Goal: Ask a question

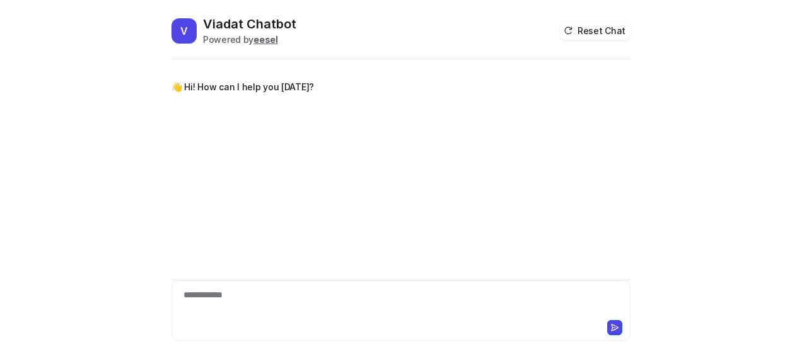
click at [234, 303] on div "**********" at bounding box center [401, 302] width 453 height 29
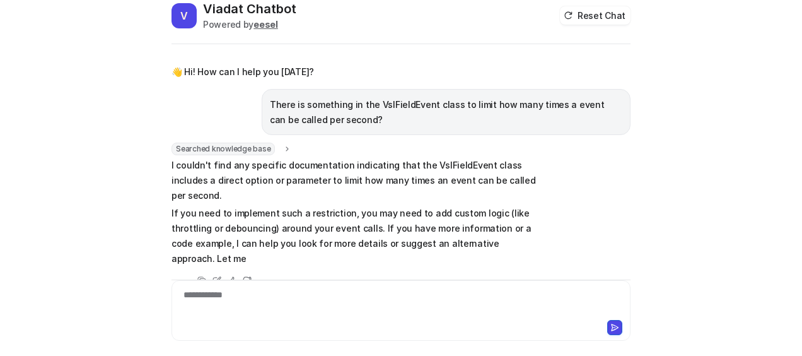
scroll to position [30, 0]
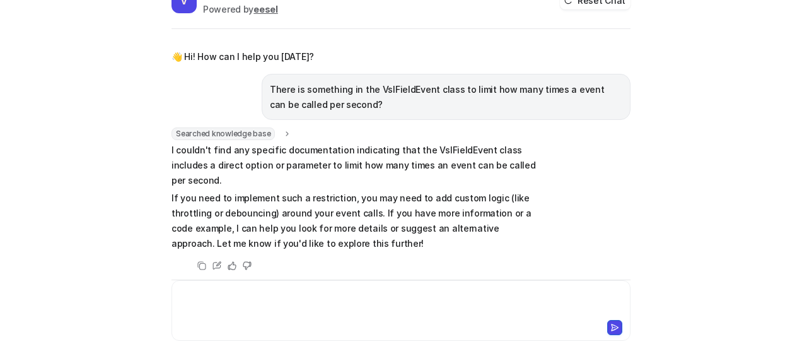
click at [296, 153] on p "I couldn't find any specific documentation indicating that the VslFieldEvent cl…" at bounding box center [355, 164] width 369 height 45
drag, startPoint x: 296, startPoint y: 153, endPoint x: 362, endPoint y: 149, distance: 65.7
click at [362, 149] on p "I couldn't find any specific documentation indicating that the VslFieldEvent cl…" at bounding box center [355, 164] width 369 height 45
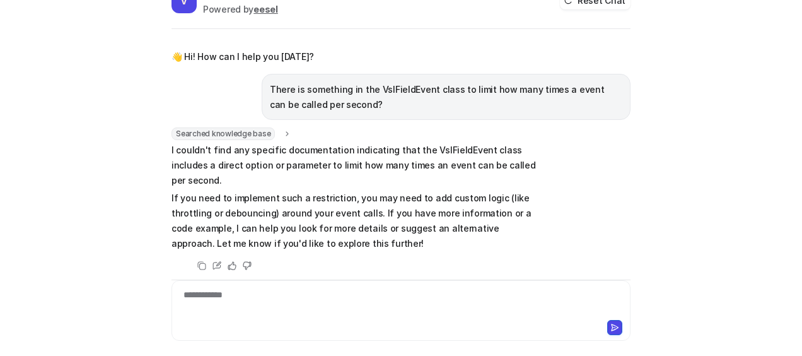
drag, startPoint x: 362, startPoint y: 149, endPoint x: 451, endPoint y: 151, distance: 89.5
click at [451, 151] on p "I couldn't find any specific documentation indicating that the VslFieldEvent cl…" at bounding box center [355, 164] width 369 height 45
